Goal: Book appointment/travel/reservation

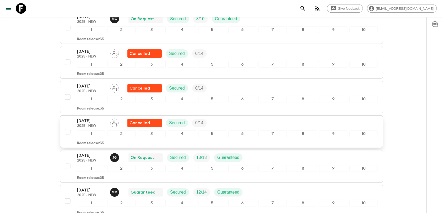
scroll to position [146, 0]
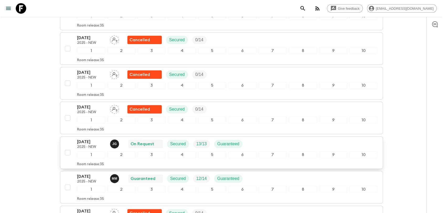
click at [92, 139] on p "[DATE]" at bounding box center [91, 141] width 29 height 6
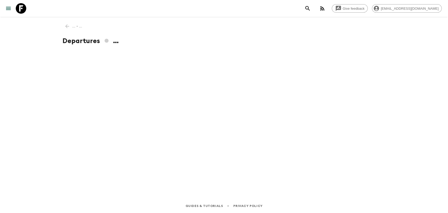
click at [64, 25] on div "... • ... Departures ..." at bounding box center [224, 100] width 336 height 167
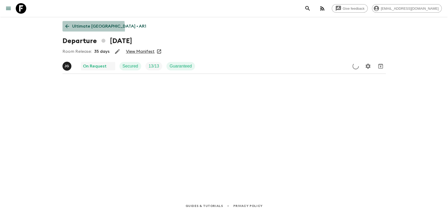
click at [66, 29] on icon at bounding box center [67, 26] width 6 height 6
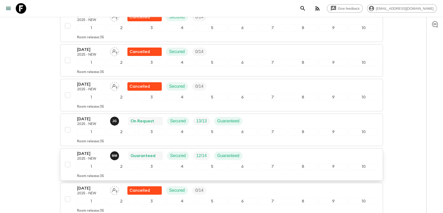
scroll to position [175, 0]
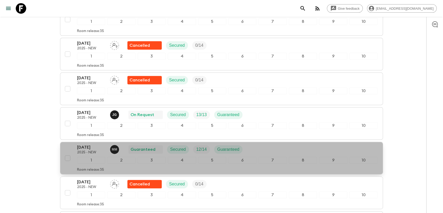
click at [99, 147] on p "[DATE]" at bounding box center [91, 147] width 29 height 6
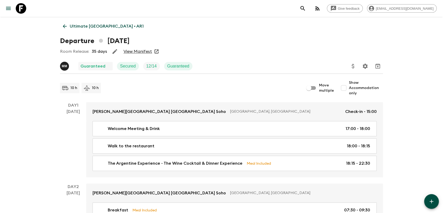
click at [141, 52] on link "View Manifest" at bounding box center [137, 51] width 29 height 5
